Goal: Navigation & Orientation: Find specific page/section

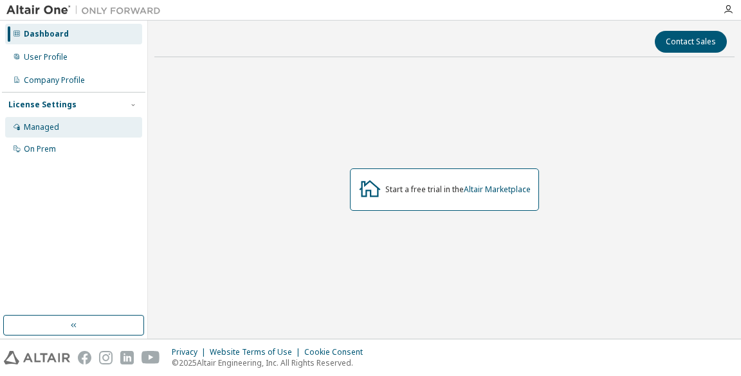
click at [67, 125] on div "Managed" at bounding box center [73, 127] width 137 height 21
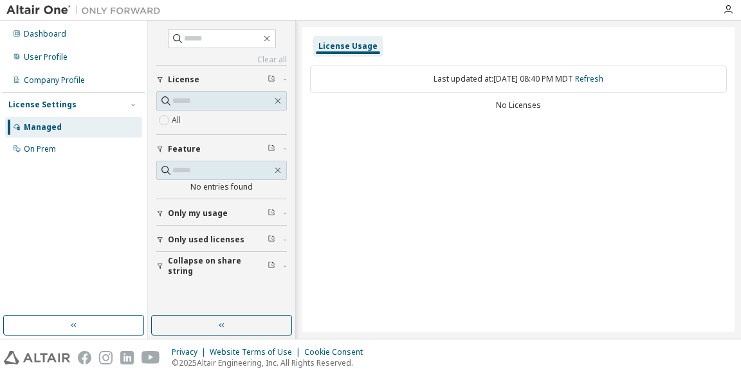
click at [266, 244] on div "Only used licenses" at bounding box center [225, 240] width 115 height 10
click at [247, 244] on div "Only used licenses" at bounding box center [225, 240] width 115 height 10
click at [192, 122] on div "All" at bounding box center [221, 120] width 131 height 15
click at [205, 232] on button "Only used licenses" at bounding box center [221, 240] width 131 height 28
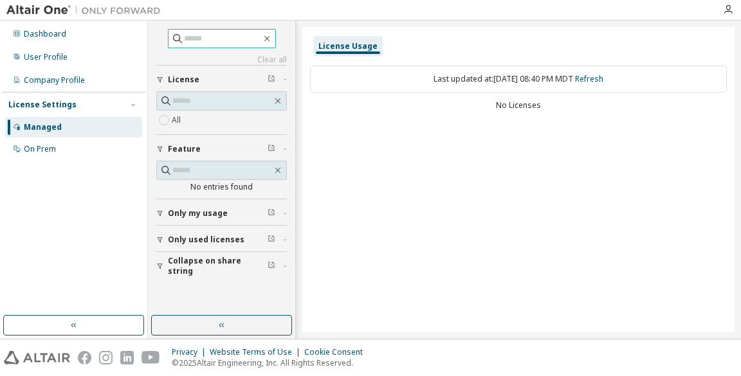
click at [206, 46] on span at bounding box center [222, 38] width 108 height 19
click at [171, 41] on icon at bounding box center [177, 38] width 13 height 13
click at [171, 35] on icon at bounding box center [177, 38] width 13 height 13
click at [197, 35] on input "text" at bounding box center [222, 38] width 77 height 13
click at [274, 174] on button "button" at bounding box center [278, 171] width 12 height 12
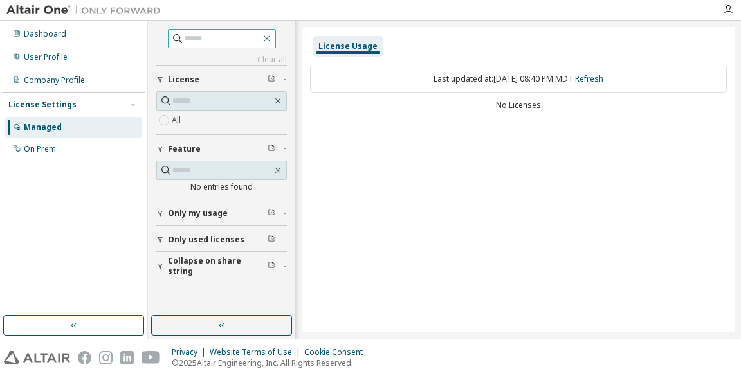
click at [273, 42] on button "button" at bounding box center [267, 39] width 12 height 12
click at [269, 40] on icon "button" at bounding box center [267, 39] width 6 height 6
click at [127, 28] on div "Dashboard" at bounding box center [73, 34] width 137 height 21
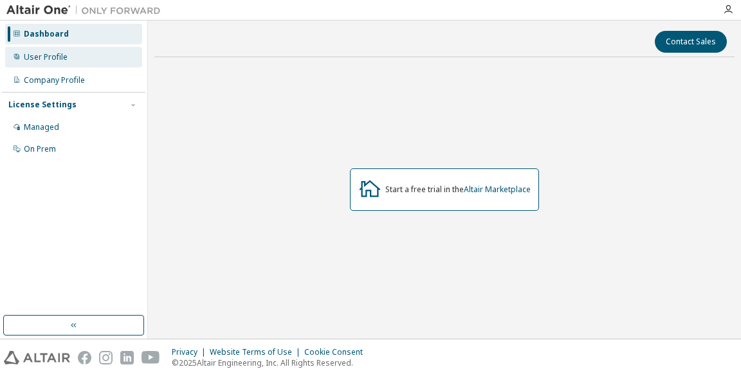
click at [107, 51] on div "User Profile" at bounding box center [73, 57] width 137 height 21
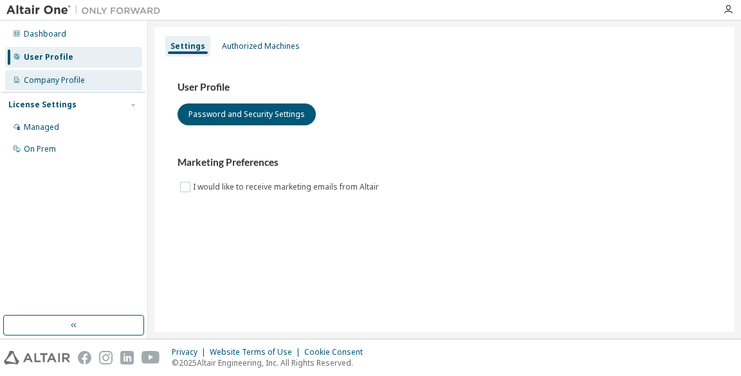
click at [104, 75] on div "Company Profile" at bounding box center [73, 80] width 137 height 21
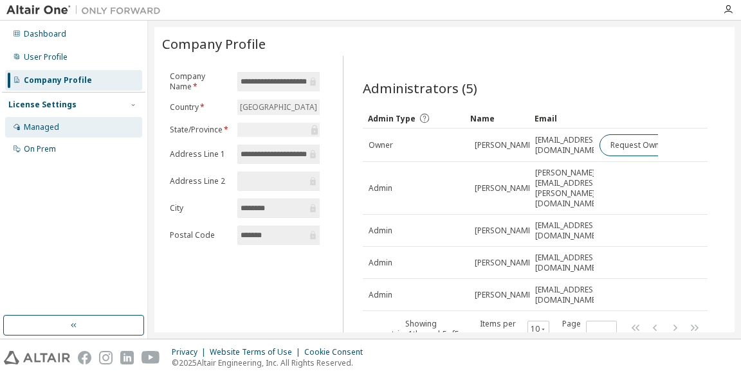
click at [105, 122] on div "Managed" at bounding box center [73, 127] width 137 height 21
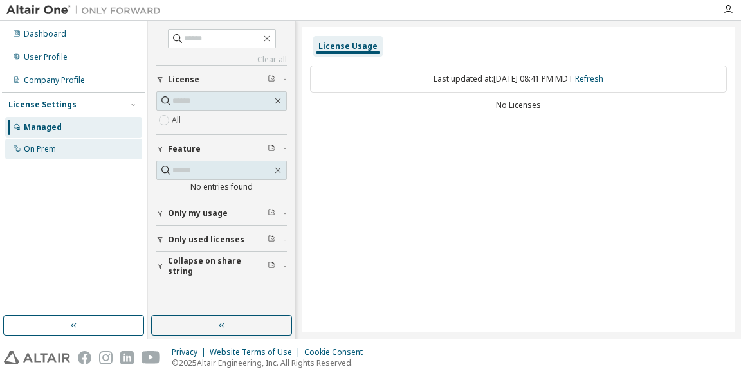
click at [103, 149] on div "On Prem" at bounding box center [73, 149] width 137 height 21
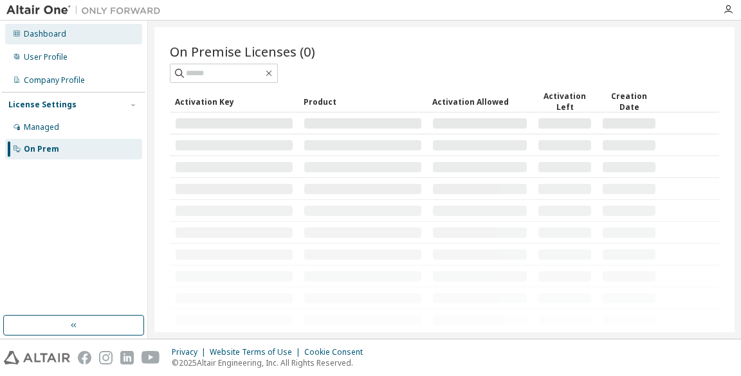
click at [41, 39] on div "Dashboard" at bounding box center [73, 34] width 137 height 21
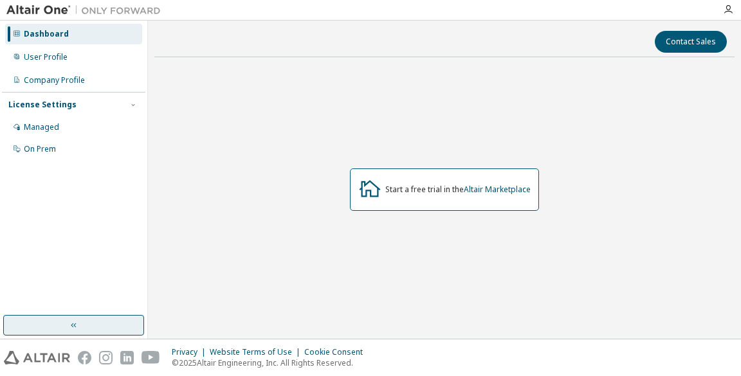
click at [72, 320] on button "button" at bounding box center [73, 325] width 141 height 21
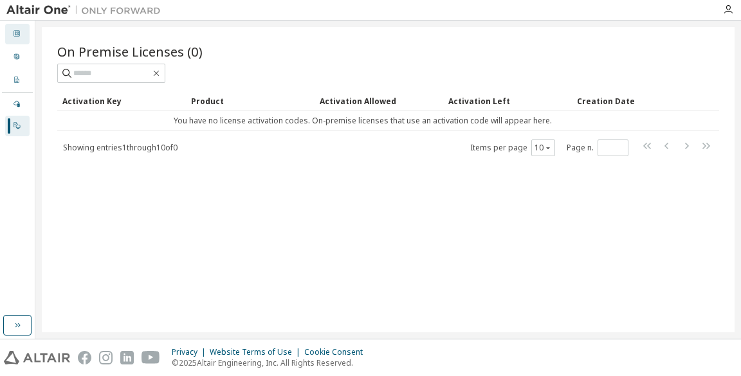
click at [12, 30] on div "Dashboard" at bounding box center [17, 34] width 24 height 21
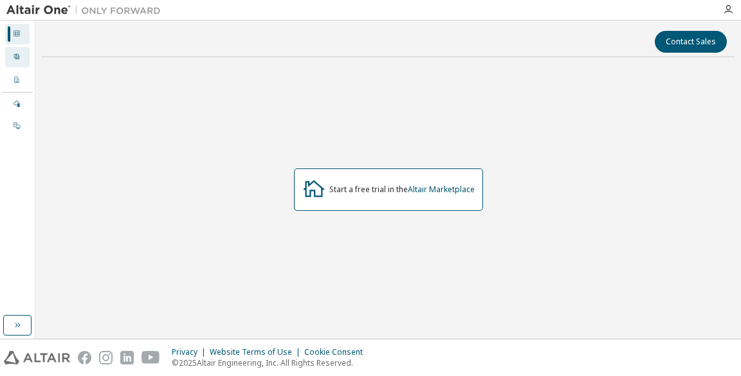
click at [15, 57] on icon at bounding box center [17, 57] width 8 height 8
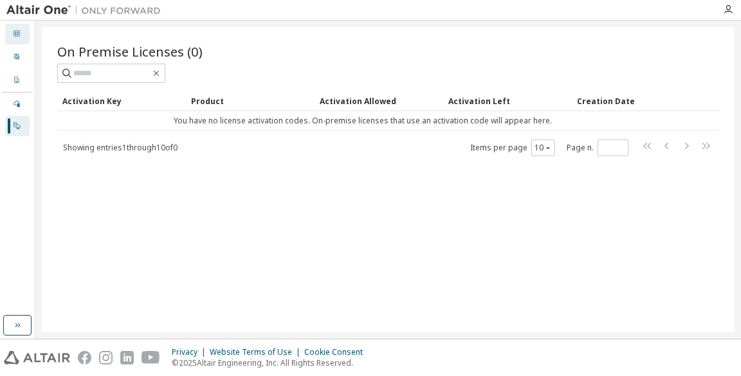
click at [10, 35] on div "Dashboard" at bounding box center [17, 34] width 24 height 21
